Goal: Information Seeking & Learning: Understand process/instructions

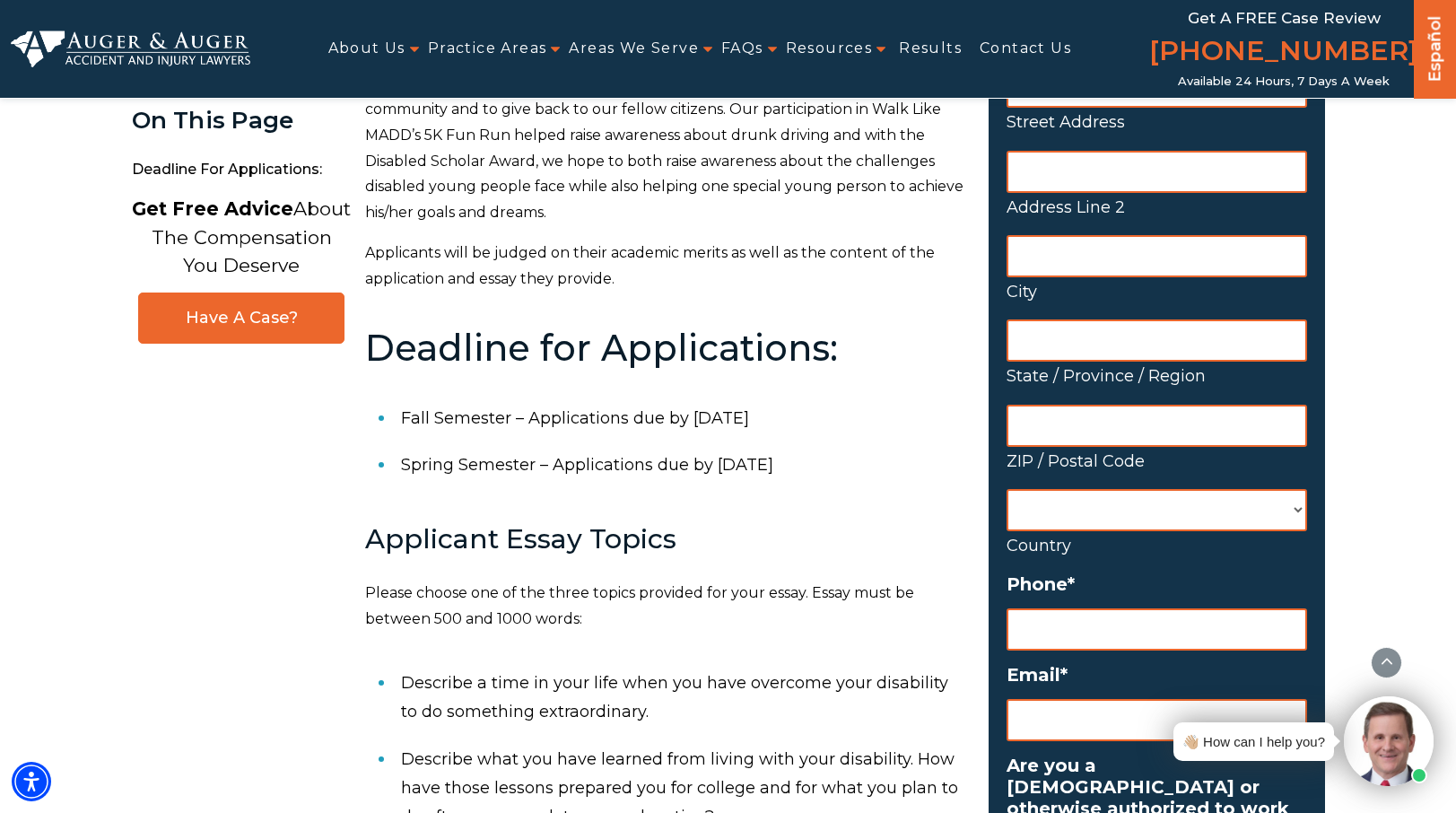
scroll to position [482, 0]
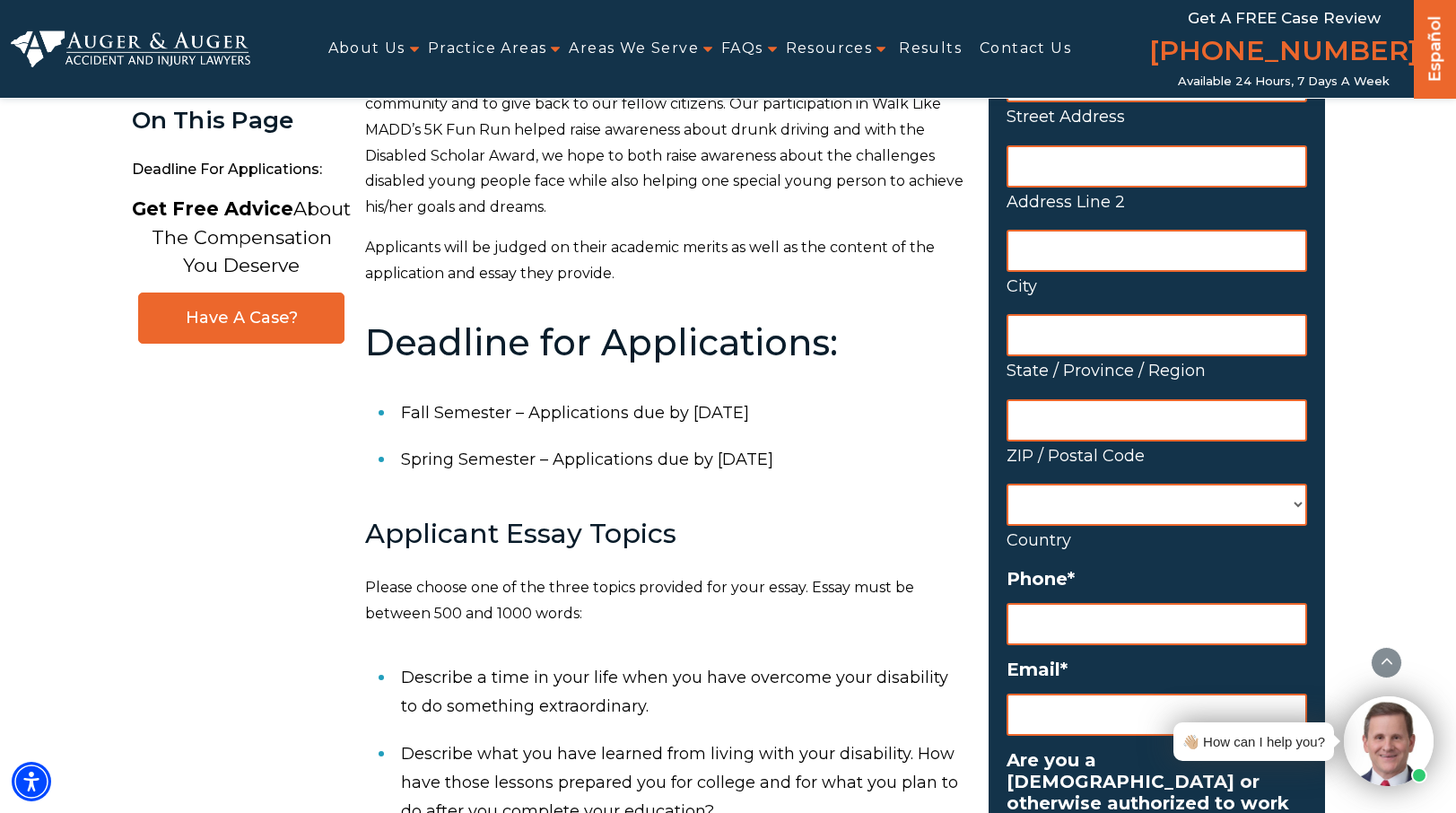
click at [396, 614] on p "Please choose one of the three topics provided for your essay. Essay must be be…" at bounding box center [666, 601] width 602 height 52
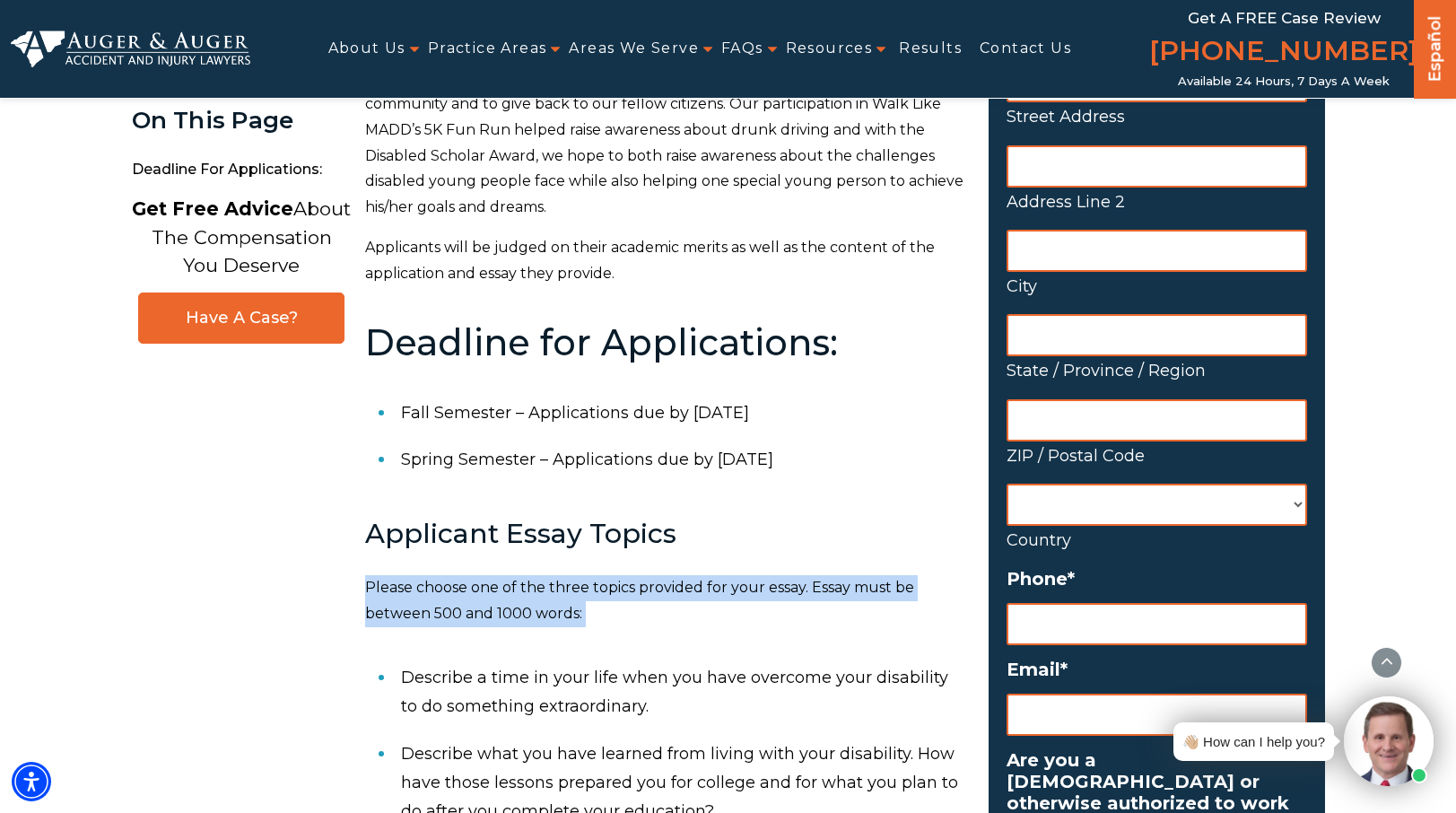
click at [446, 609] on p "Please choose one of the three topics provided for your essay. Essay must be be…" at bounding box center [666, 601] width 602 height 52
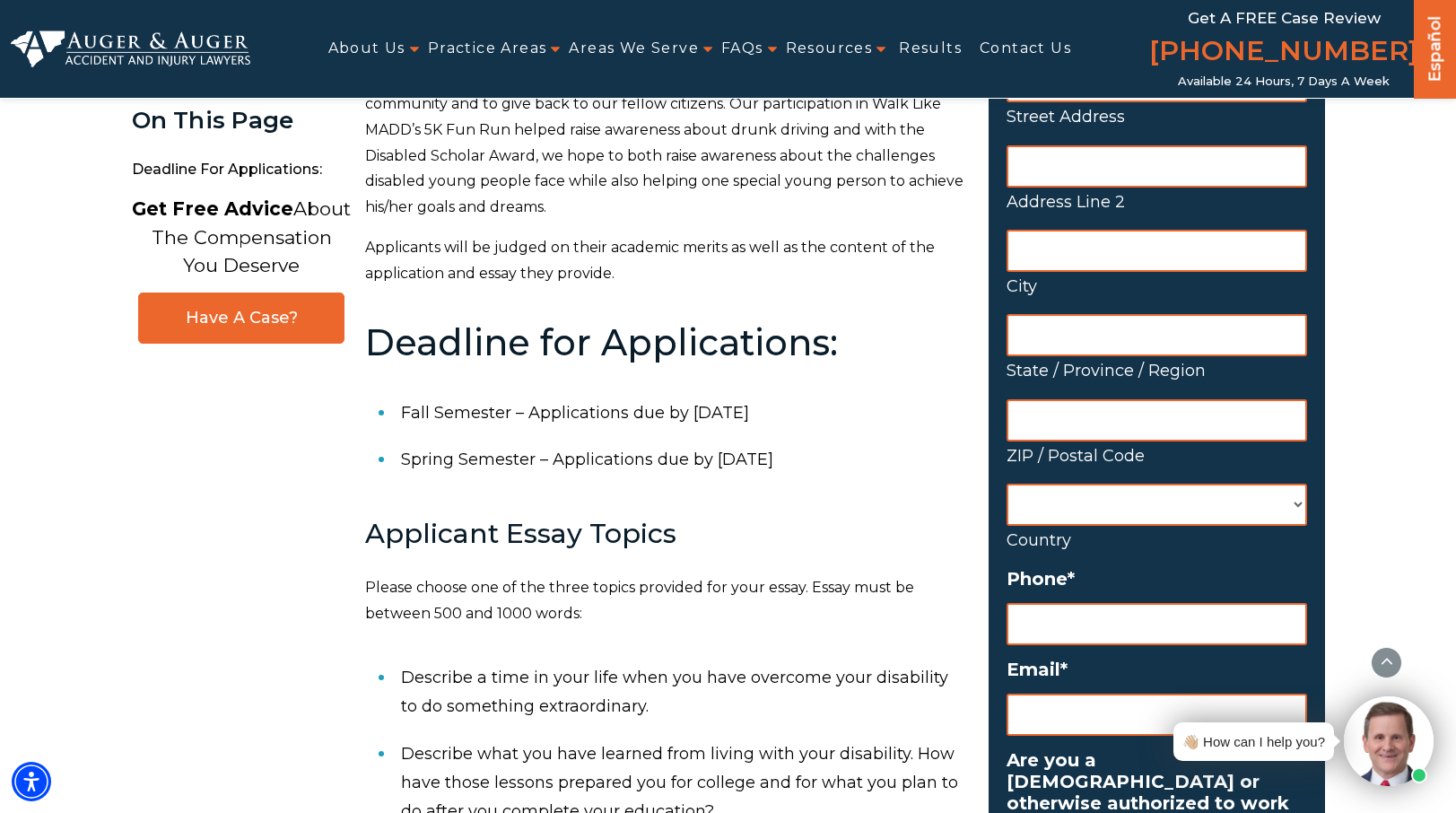
click at [446, 609] on p "Please choose one of the three topics provided for your essay. Essay must be be…" at bounding box center [666, 601] width 602 height 52
click at [478, 610] on p "Please choose one of the three topics provided for your essay. Essay must be be…" at bounding box center [666, 601] width 602 height 52
click at [504, 611] on p "Please choose one of the three topics provided for your essay. Essay must be be…" at bounding box center [666, 601] width 602 height 52
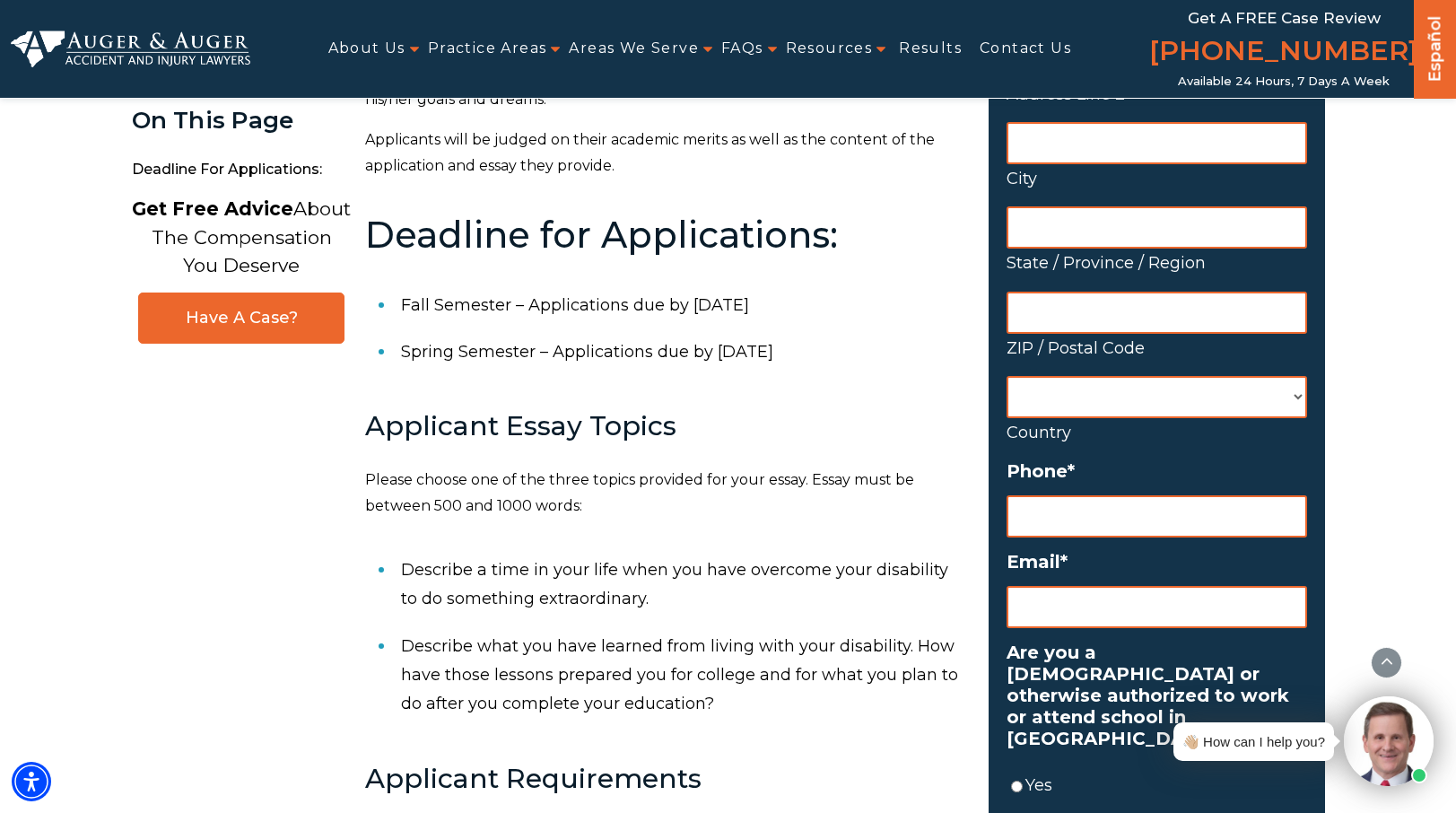
scroll to position [590, 0]
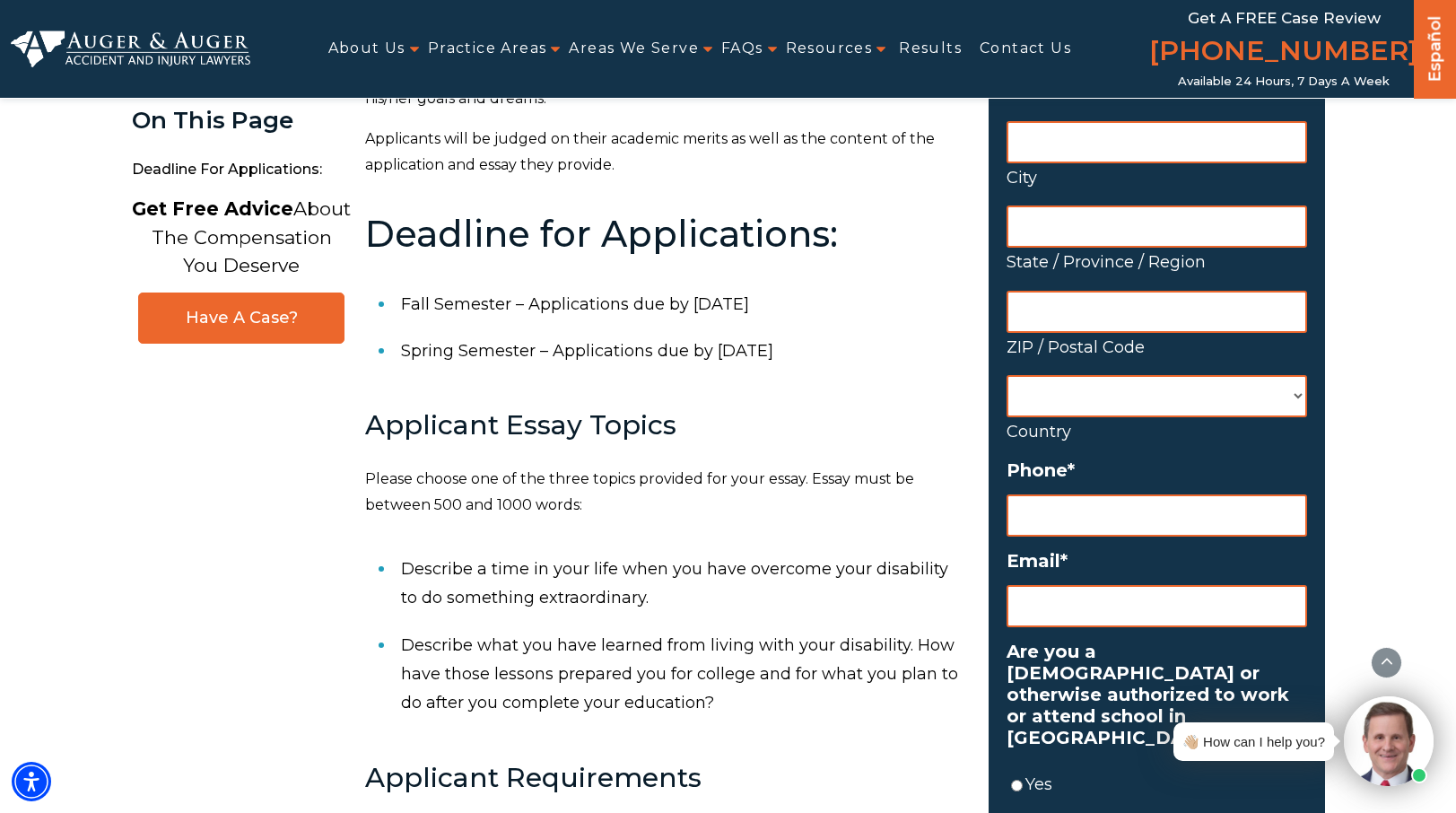
click at [492, 600] on li "Describe a time in your life when you have overcome your disability to do somet…" at bounding box center [684, 583] width 566 height 76
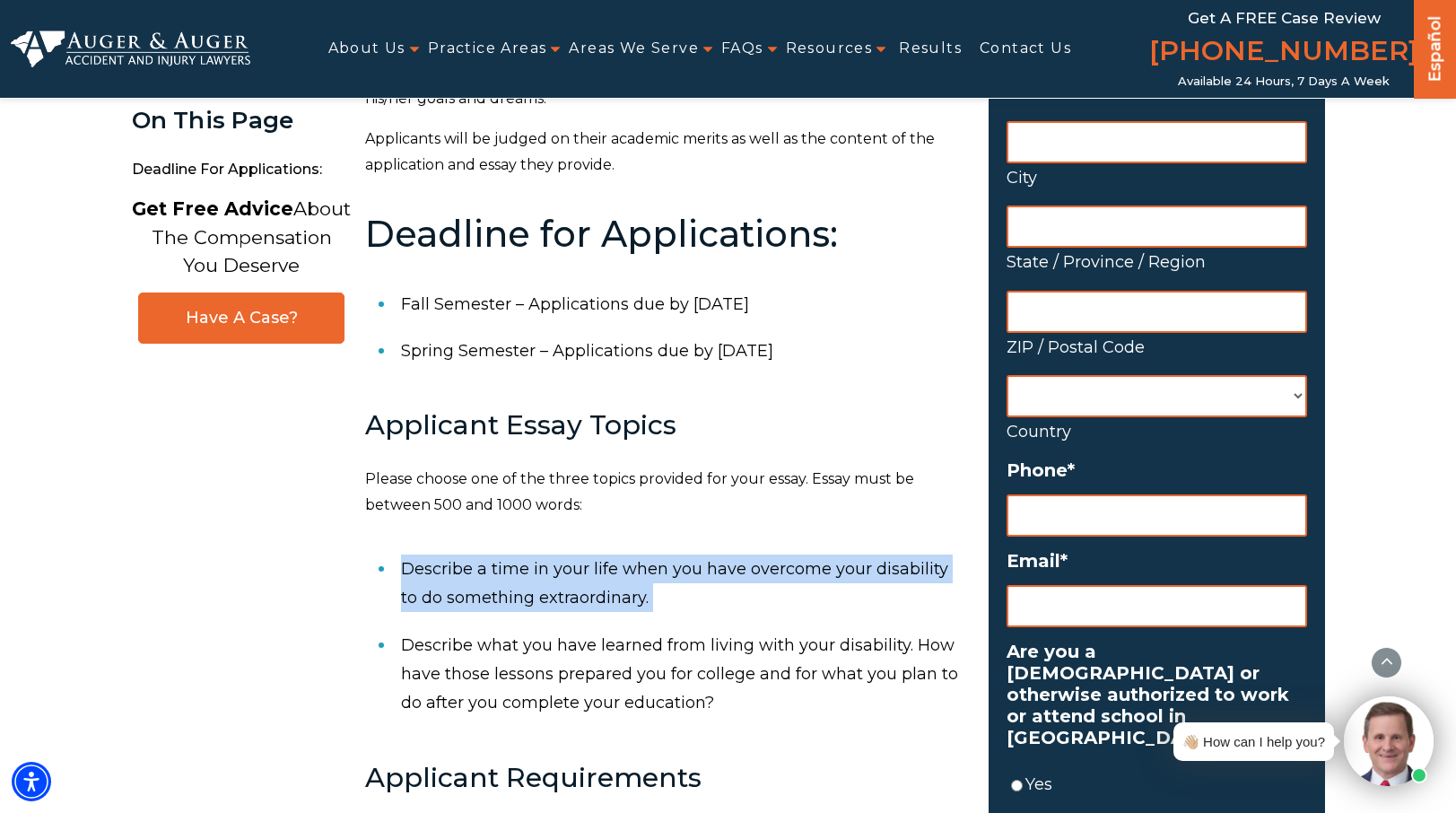
click at [509, 648] on li "Describe what you have learned from living with your disability. How have those…" at bounding box center [684, 674] width 566 height 105
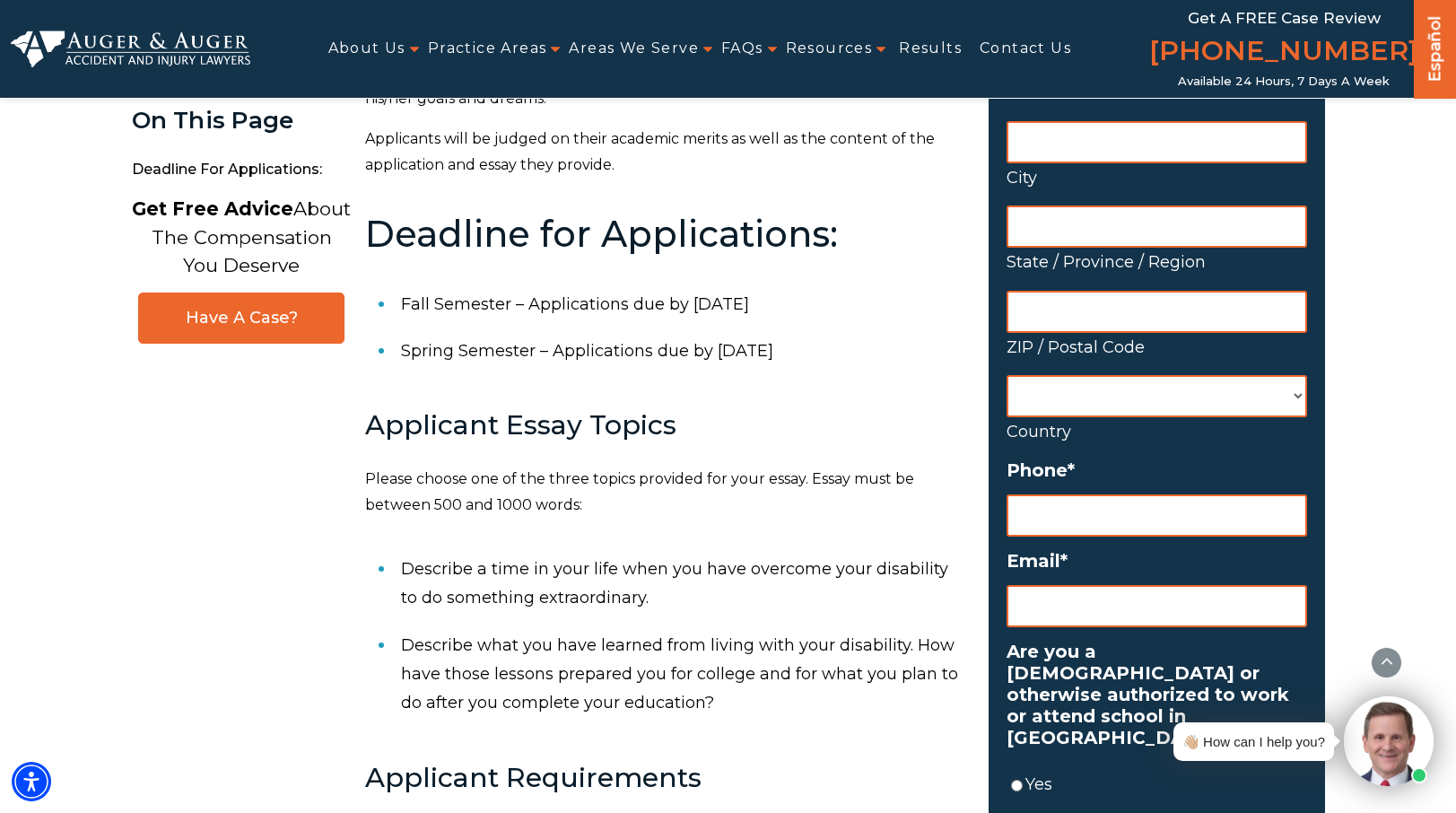
click at [509, 648] on li "Describe what you have learned from living with your disability. How have those…" at bounding box center [684, 674] width 566 height 105
click at [543, 670] on li "Describe what you have learned from living with your disability. How have those…" at bounding box center [684, 674] width 566 height 105
click at [585, 675] on li "Describe what you have learned from living with your disability. How have those…" at bounding box center [684, 674] width 566 height 105
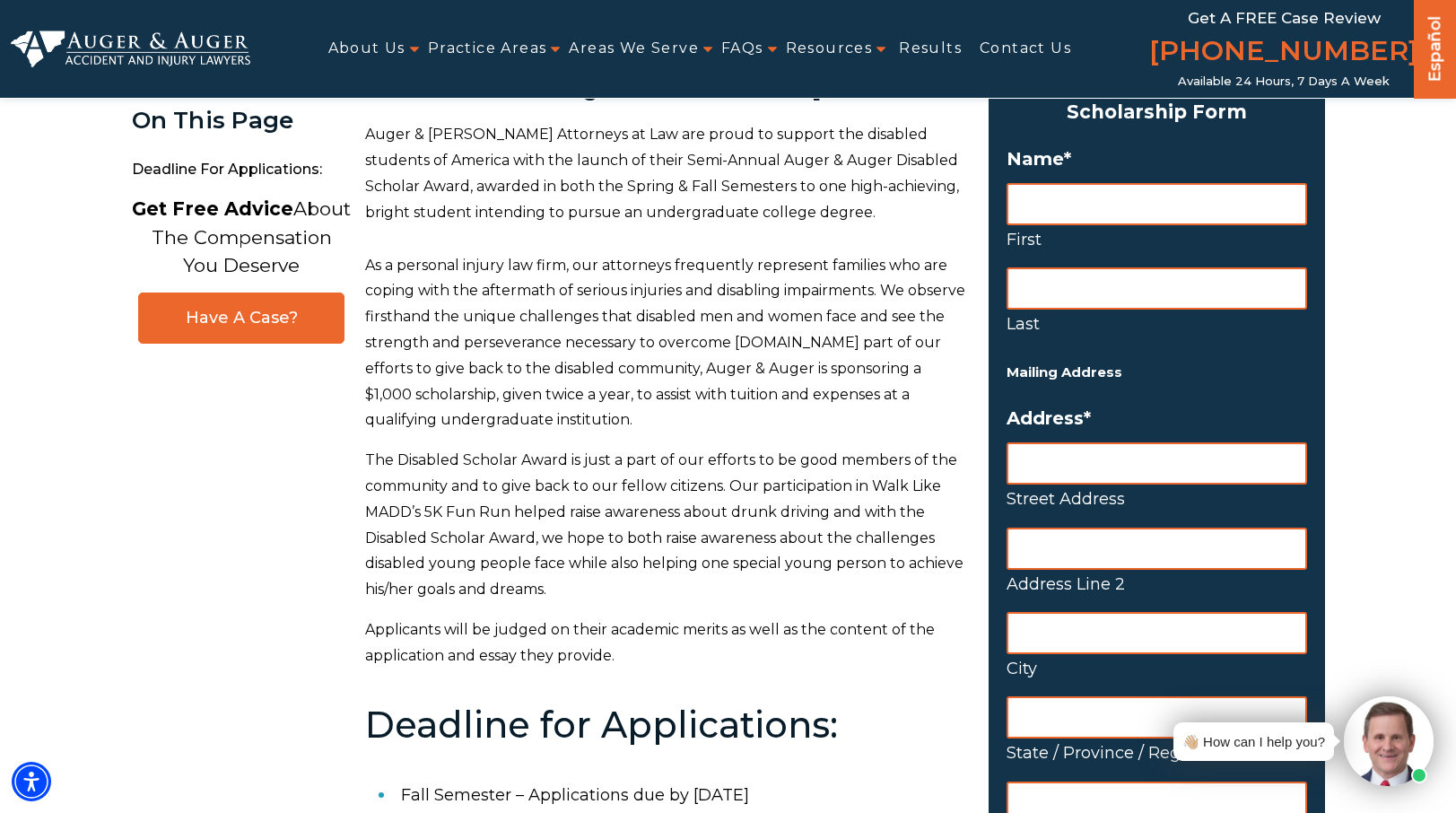
scroll to position [103, 0]
